Goal: Task Accomplishment & Management: Manage account settings

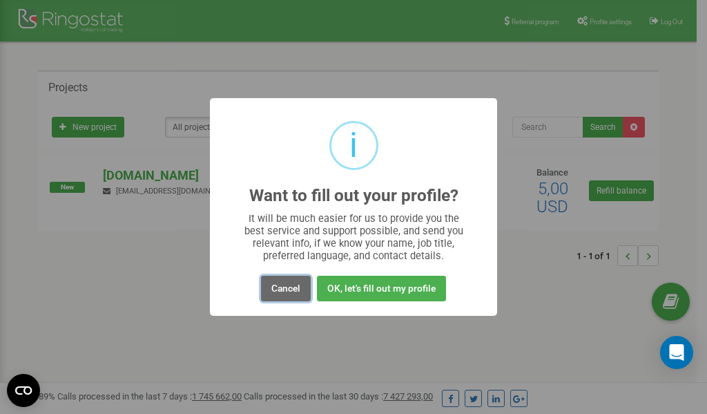
click at [277, 288] on button "Cancel" at bounding box center [286, 289] width 50 height 26
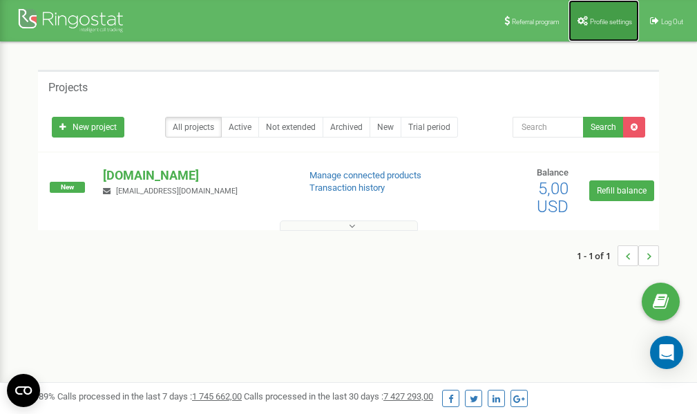
click at [602, 17] on link "Profile settings" at bounding box center [603, 20] width 70 height 41
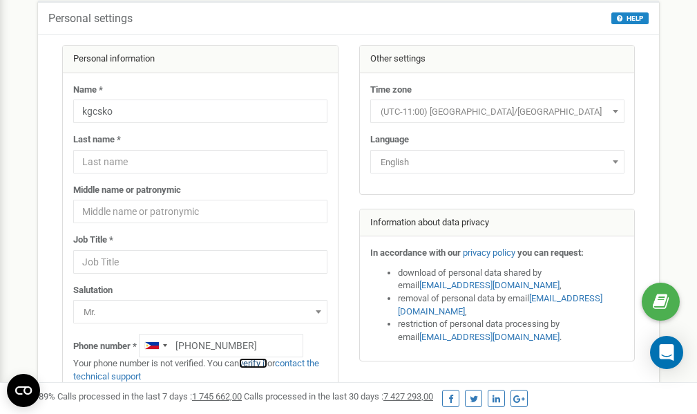
click at [257, 362] on link "verify it" at bounding box center [253, 363] width 28 height 10
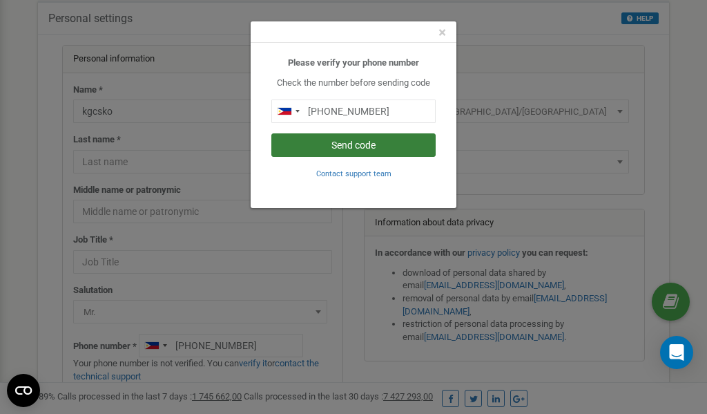
click at [357, 143] on button "Send code" at bounding box center [353, 144] width 164 height 23
